Goal: Information Seeking & Learning: Learn about a topic

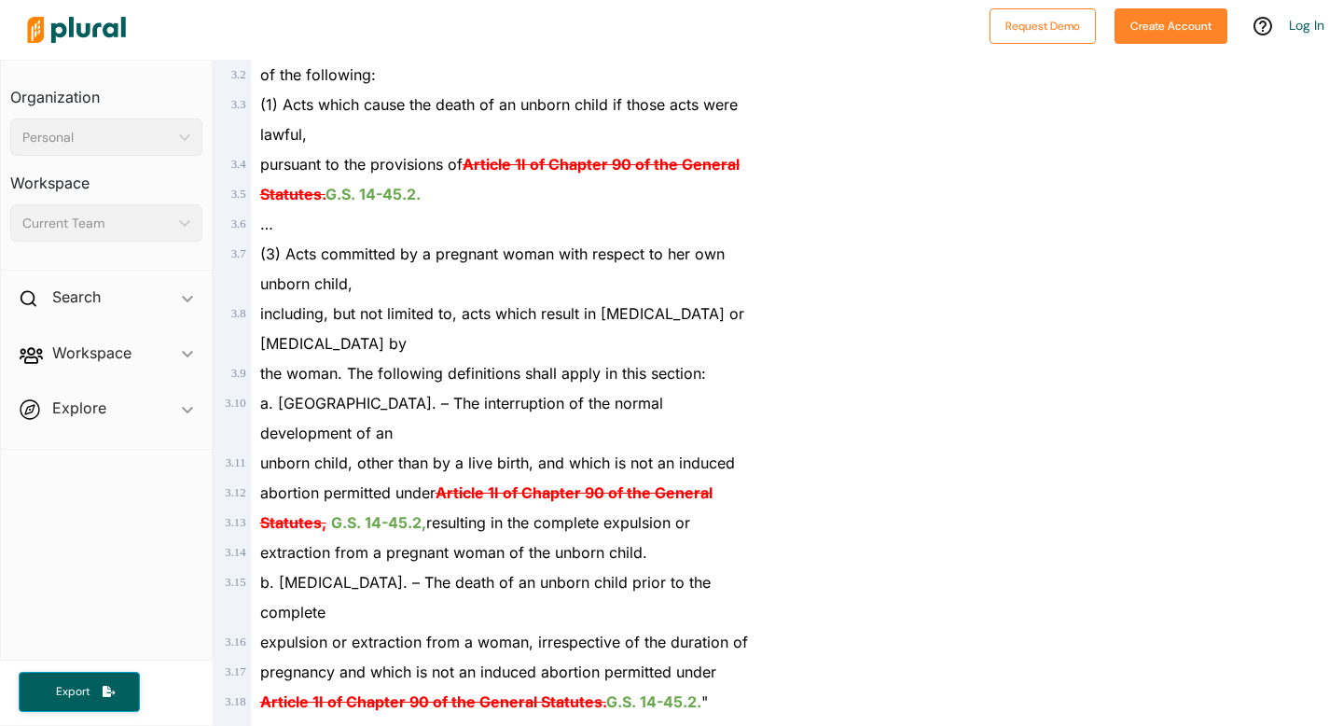
scroll to position [4189, 0]
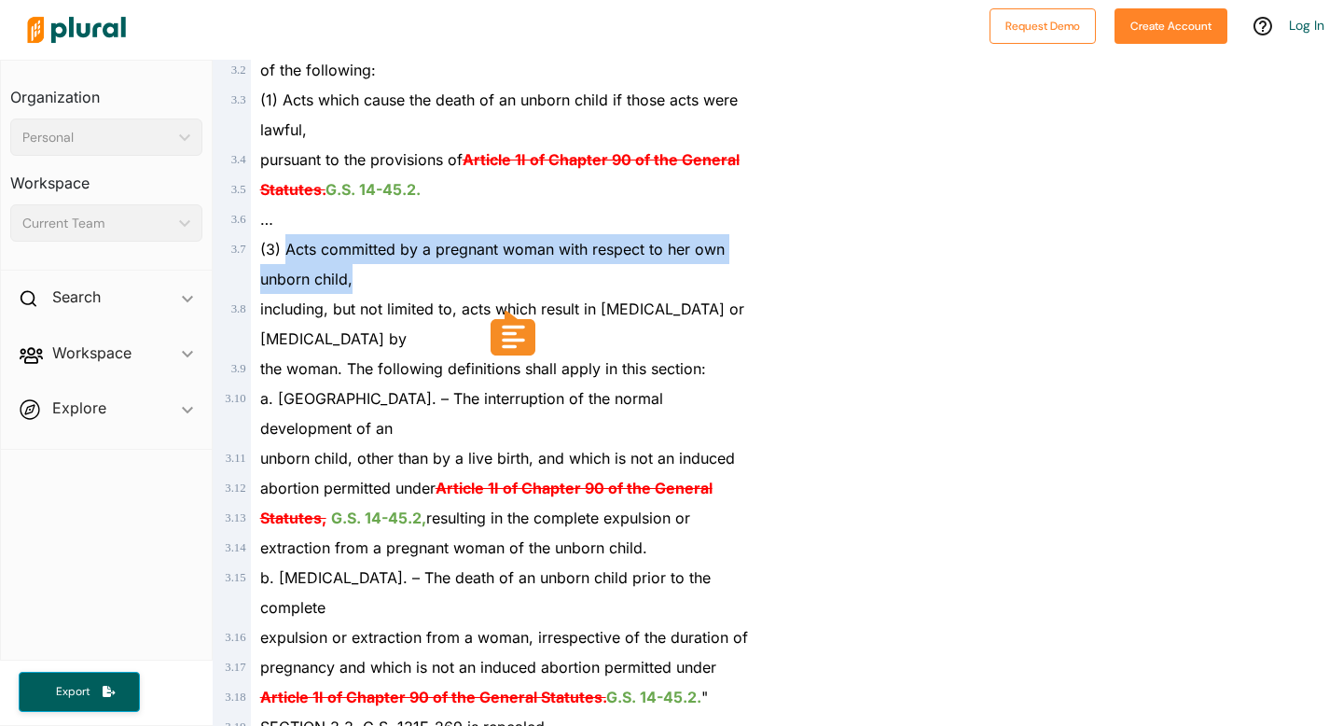
drag, startPoint x: 288, startPoint y: 246, endPoint x: 646, endPoint y: 280, distance: 358.9
click at [646, 280] on div "(3) Acts committed by a pregnant woman with respect to her own unborn child," at bounding box center [504, 264] width 506 height 60
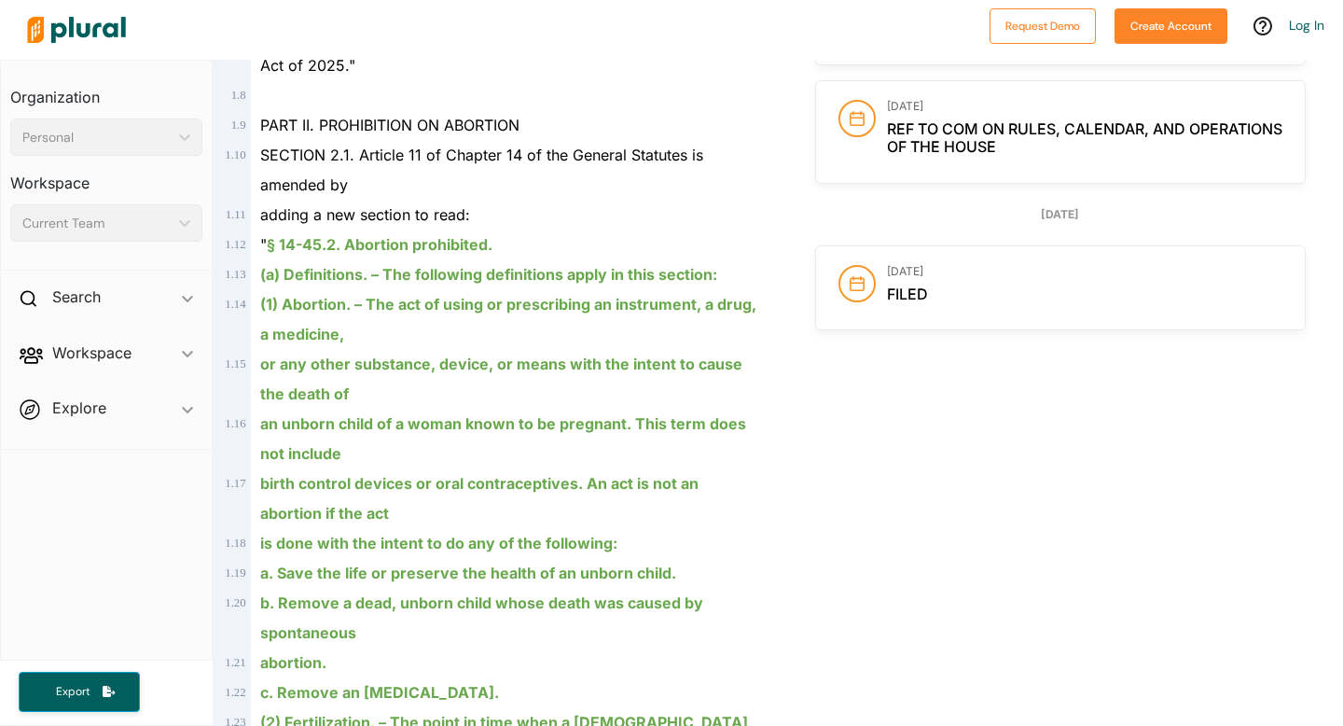
scroll to position [0, 0]
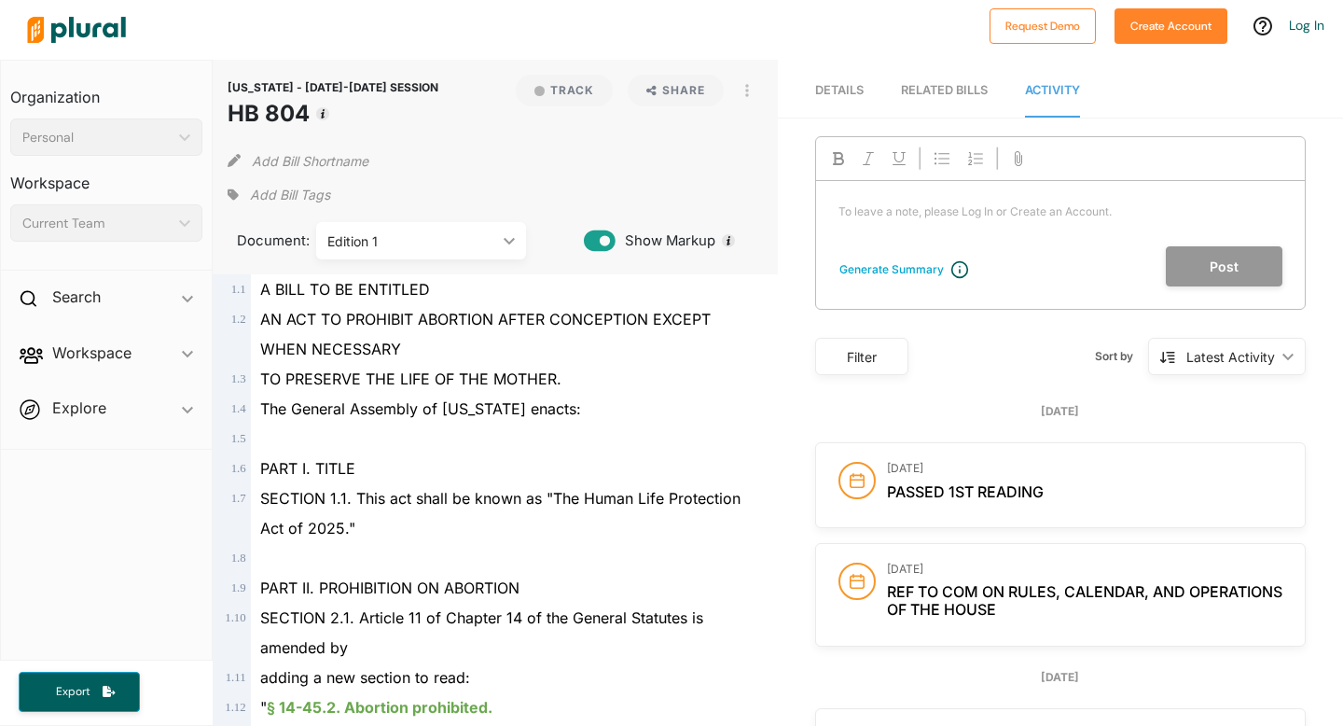
click at [558, 54] on div at bounding box center [500, 29] width 962 height 65
click at [209, 32] on div at bounding box center [500, 29] width 962 height 65
click at [763, 219] on div "[US_STATE] - [DATE]-[DATE] SESSION HB 804 Track Share View PDF View Source Prin…" at bounding box center [495, 167] width 565 height 215
click at [243, 50] on div at bounding box center [500, 29] width 962 height 65
click at [785, 53] on div at bounding box center [500, 29] width 962 height 65
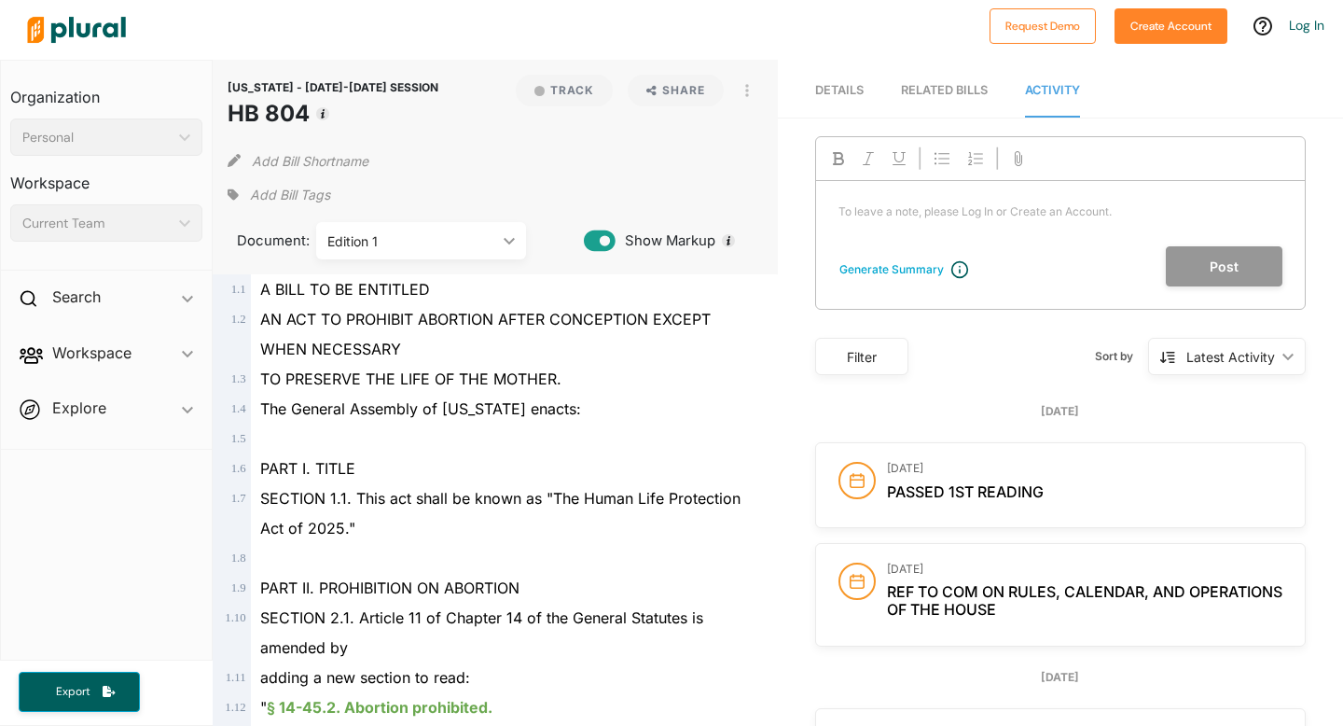
click at [789, 56] on div at bounding box center [500, 29] width 962 height 65
click at [772, 25] on div at bounding box center [500, 29] width 962 height 65
click at [788, 23] on div at bounding box center [500, 29] width 962 height 65
click at [698, 40] on div at bounding box center [500, 29] width 962 height 65
